Goal: Book appointment/travel/reservation

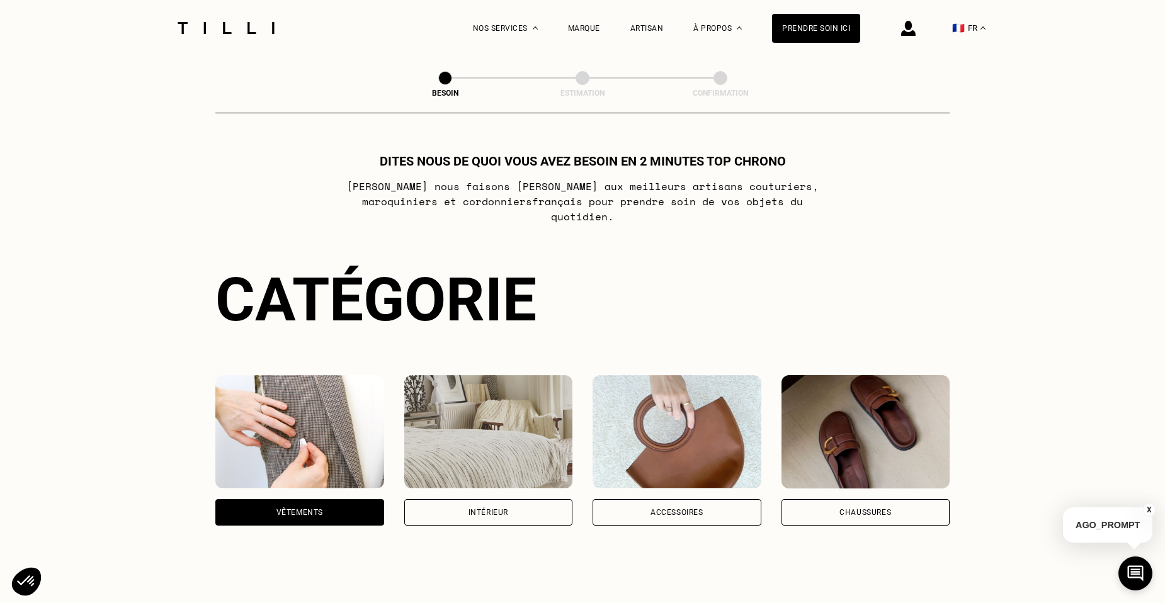
click at [526, 504] on div "Intérieur" at bounding box center [488, 512] width 169 height 26
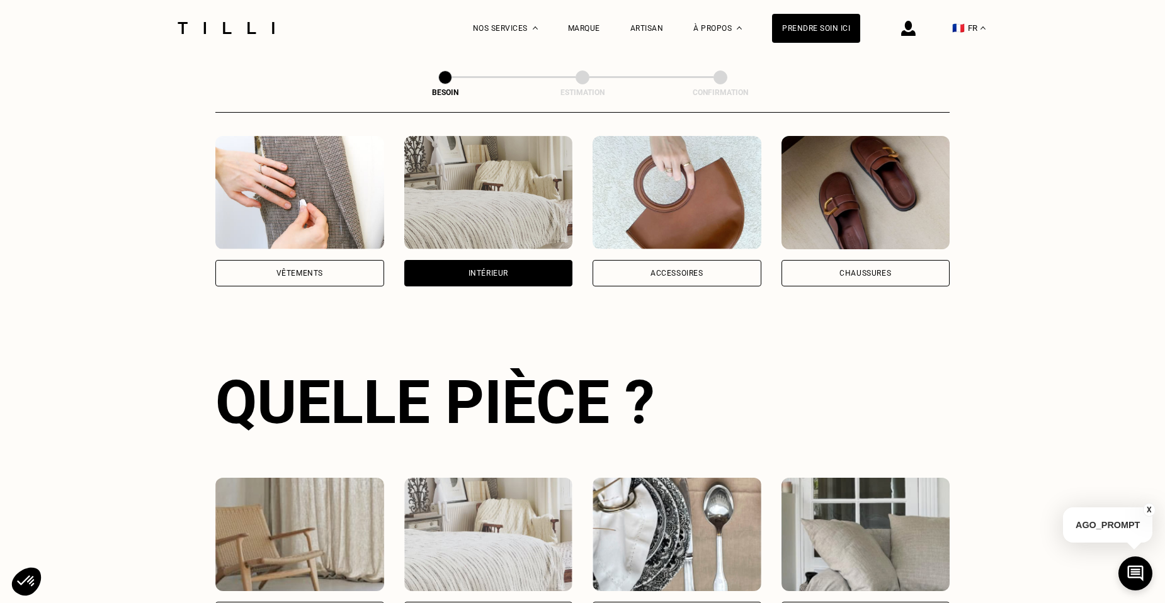
scroll to position [412, 0]
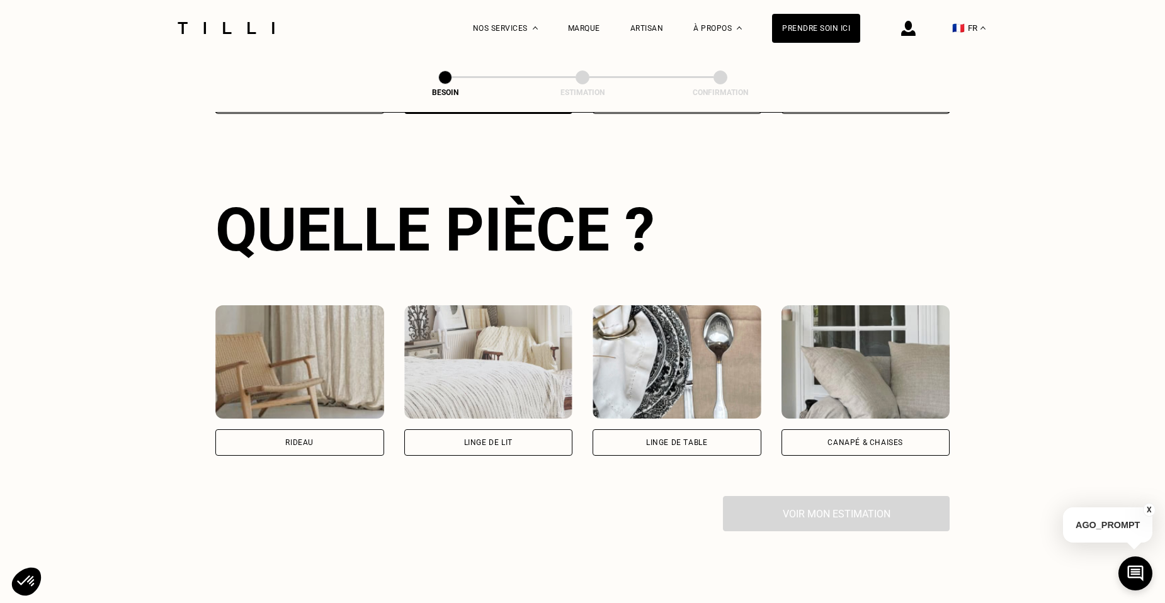
click at [324, 432] on div "Rideau" at bounding box center [299, 442] width 169 height 26
select select "FR"
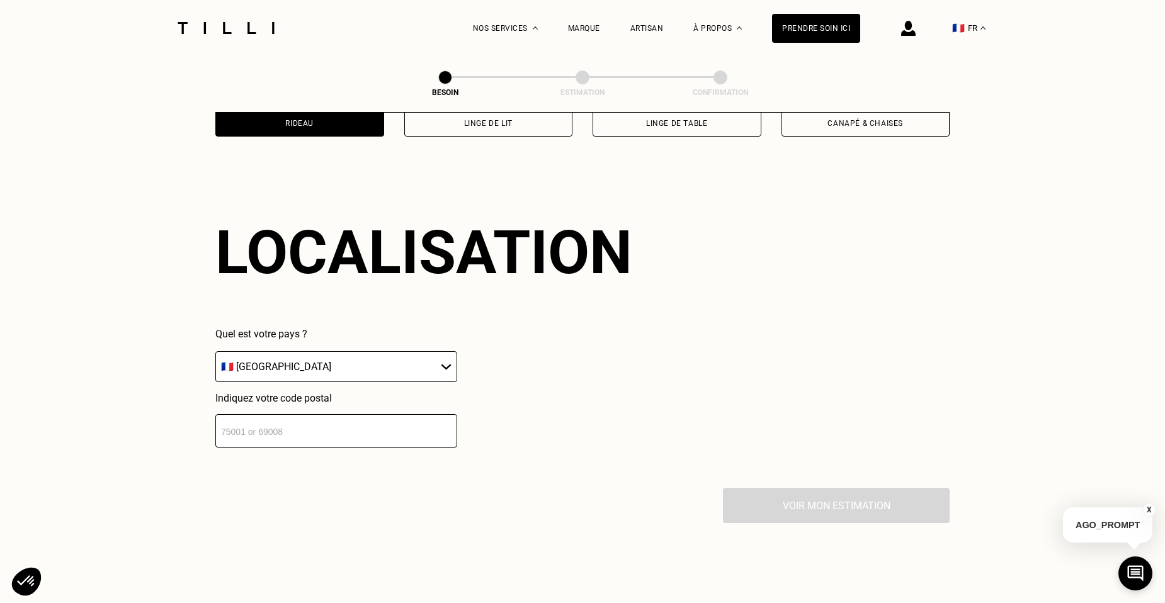
scroll to position [756, 0]
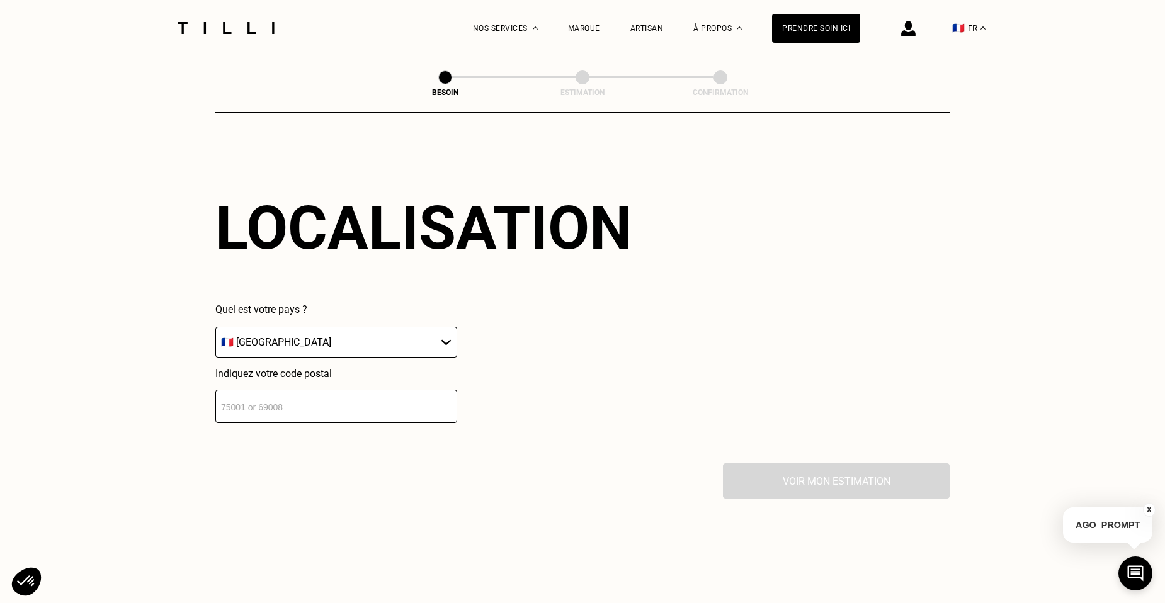
click at [305, 399] on input "number" at bounding box center [336, 406] width 242 height 33
type input "92160"
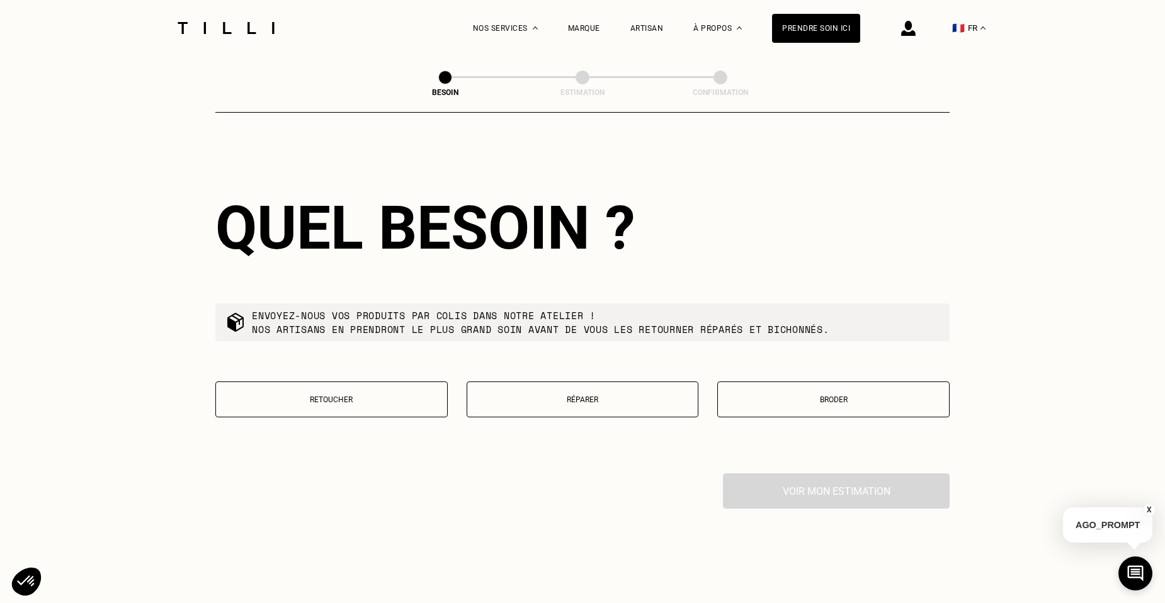
scroll to position [1069, 0]
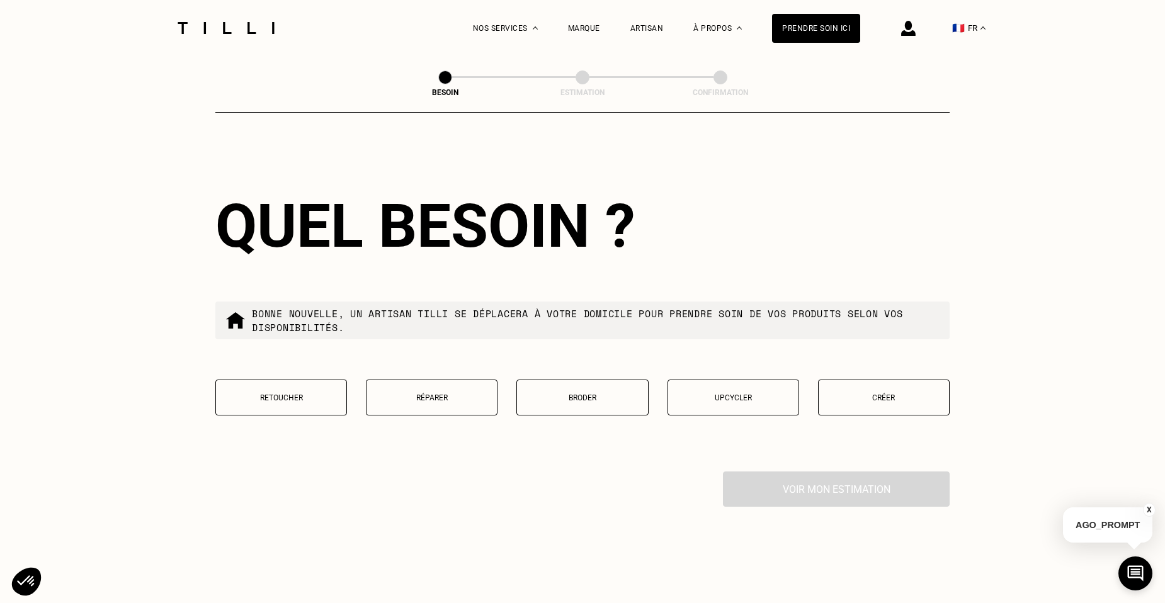
click at [394, 394] on p "Réparer" at bounding box center [432, 398] width 118 height 9
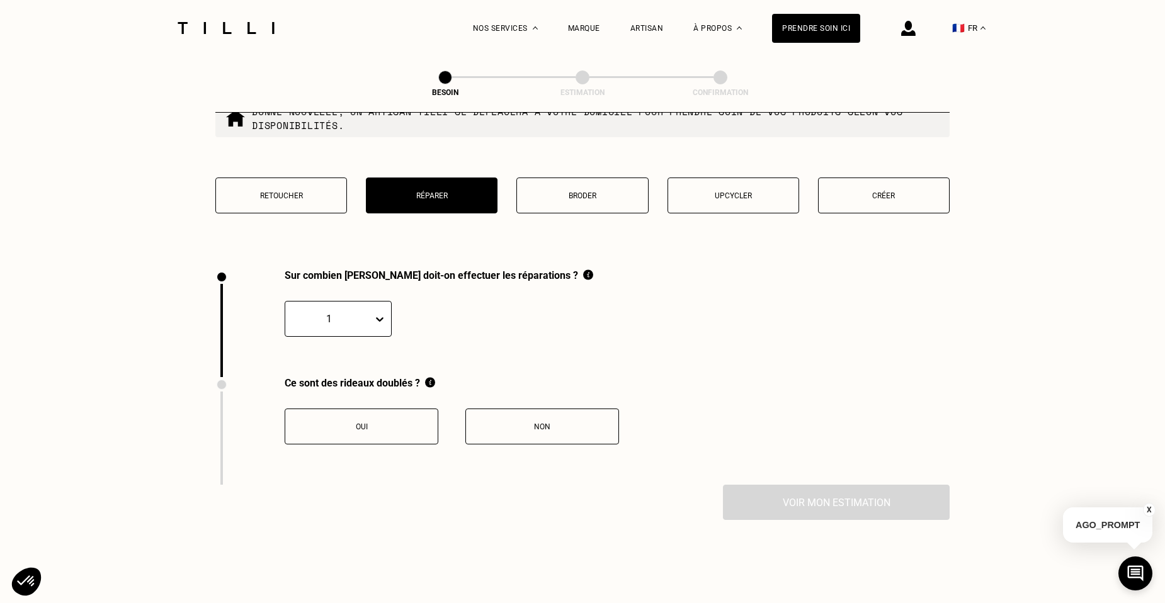
scroll to position [1392, 0]
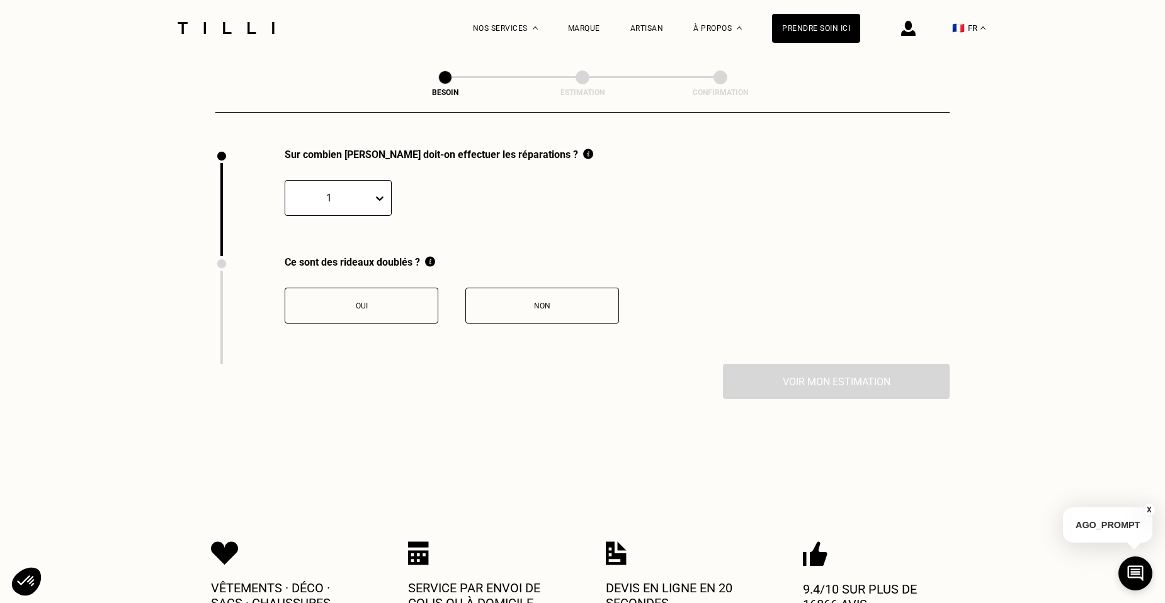
click at [392, 302] on div "Oui" at bounding box center [362, 306] width 140 height 9
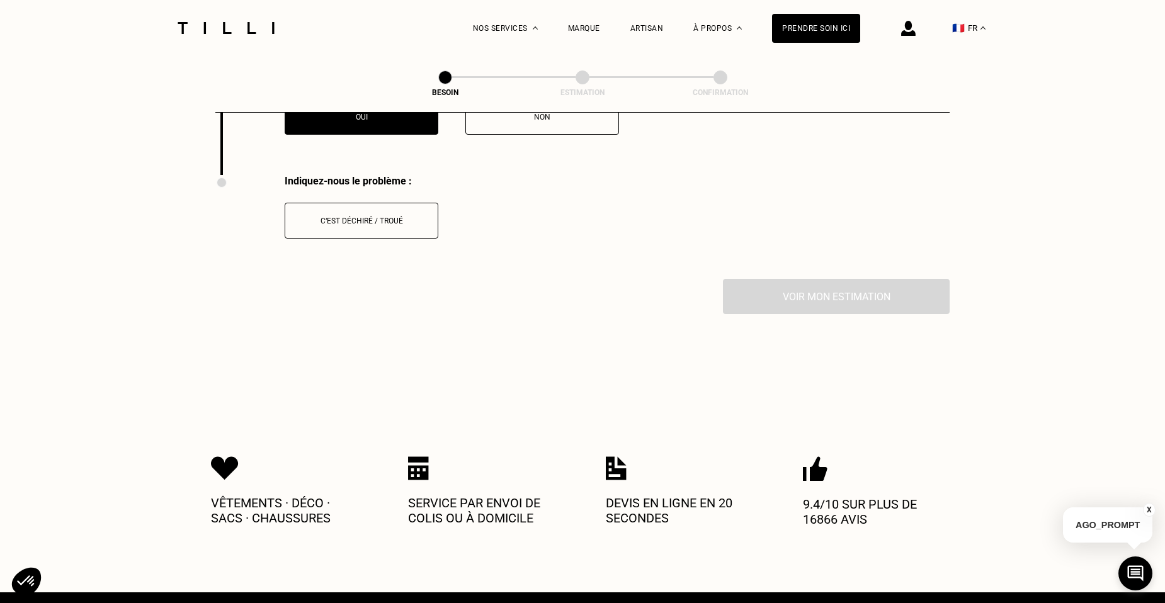
scroll to position [1607, 0]
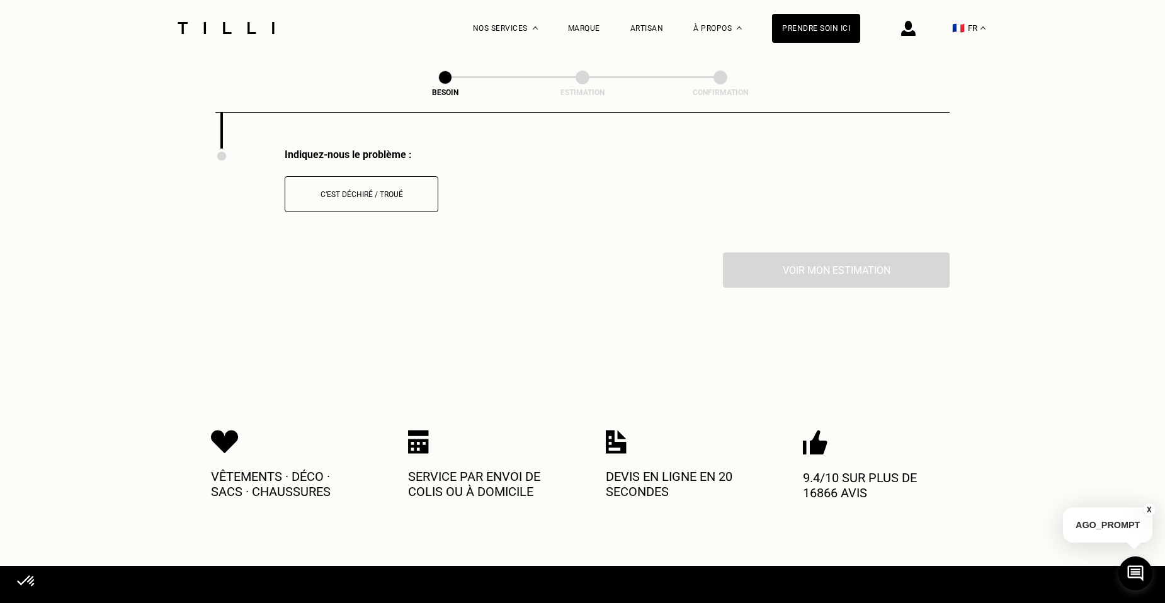
click at [365, 190] on div "C‘est déchiré / troué" at bounding box center [362, 194] width 140 height 9
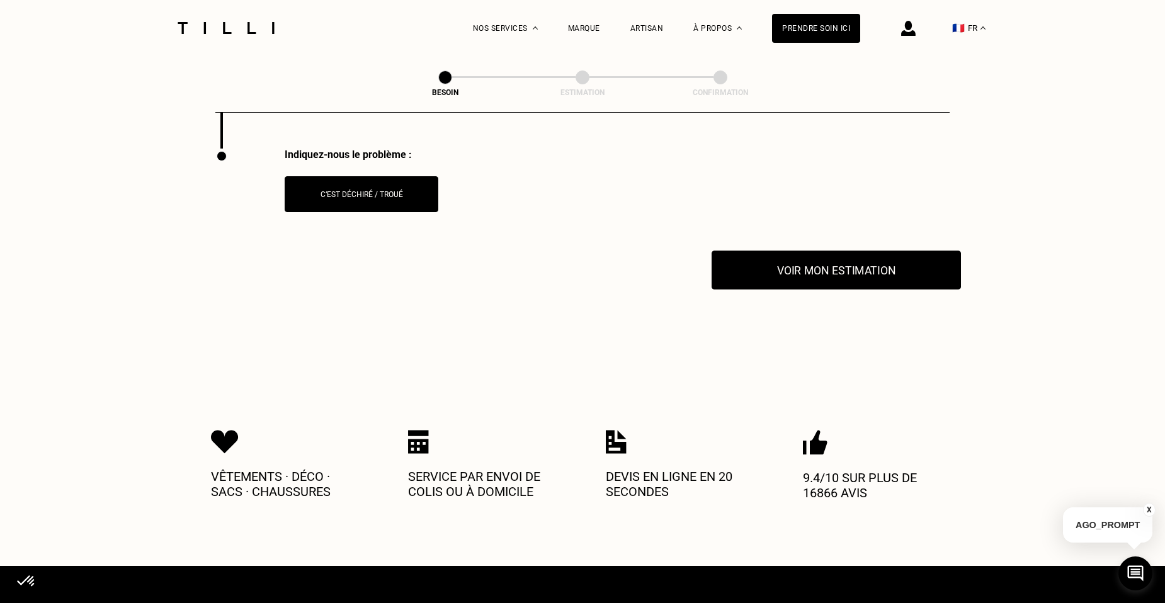
click at [844, 265] on button "Voir mon estimation" at bounding box center [836, 270] width 249 height 39
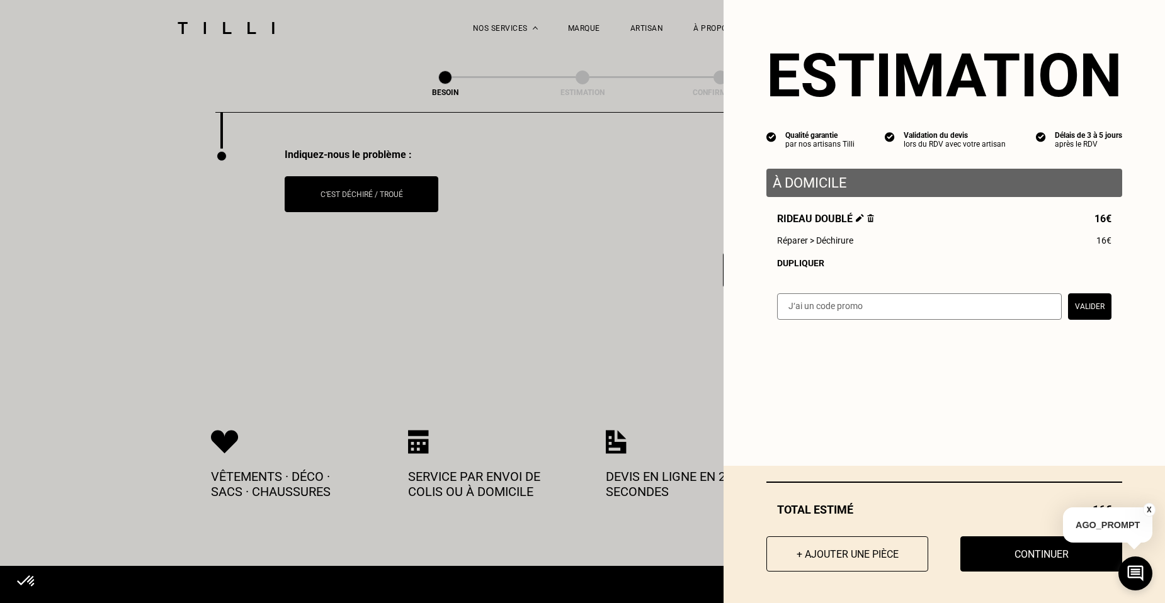
click at [1029, 553] on button "Continuer" at bounding box center [1041, 553] width 162 height 35
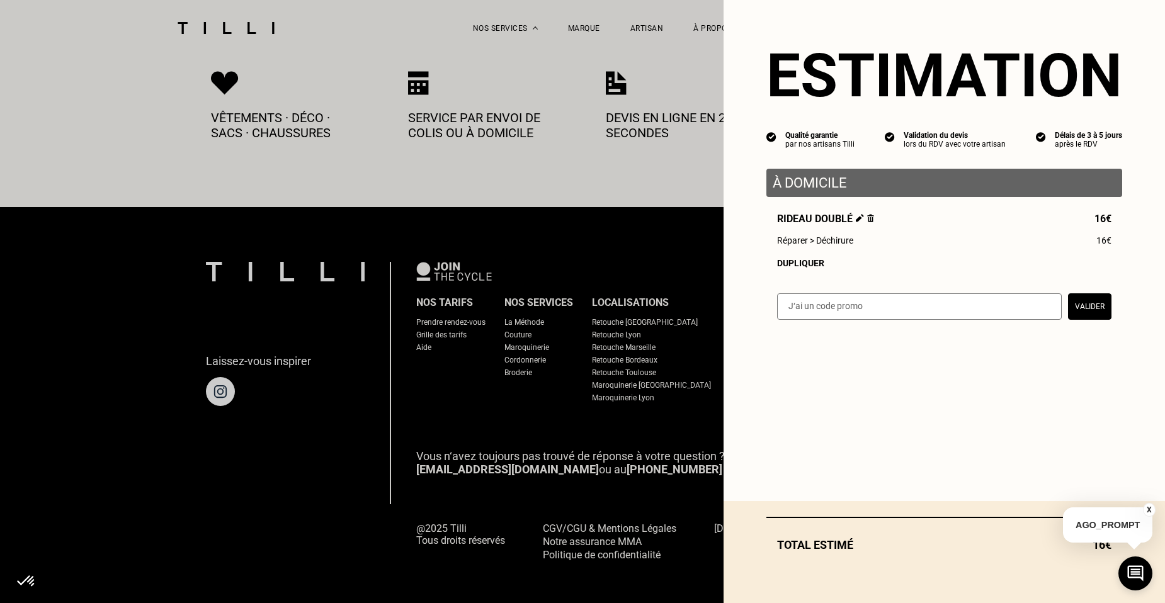
select select "FR"
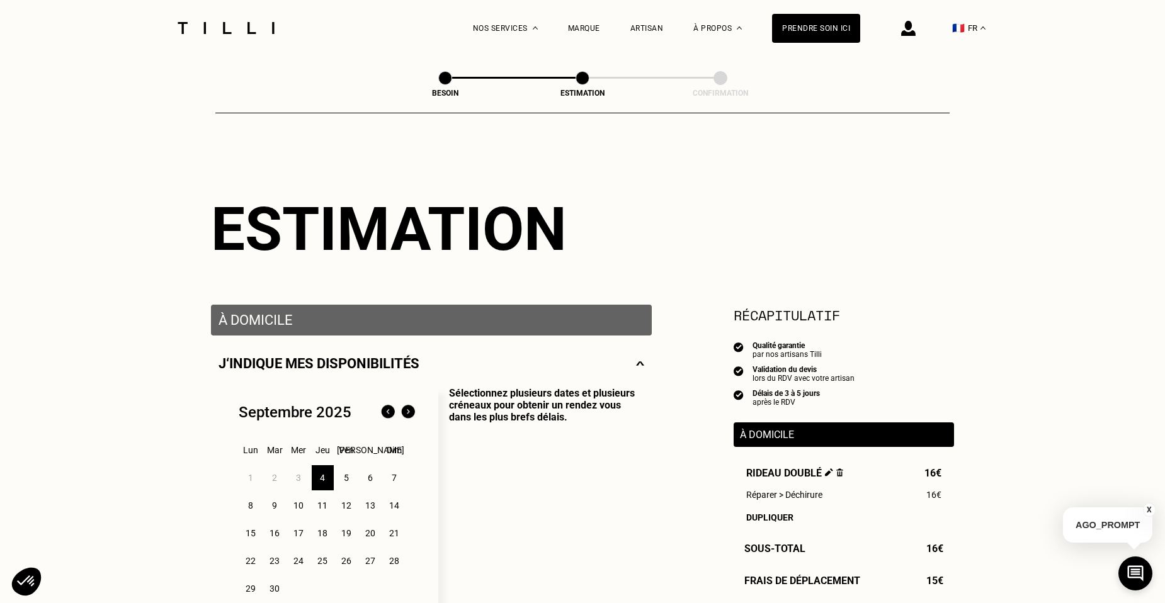
scroll to position [528, 0]
